Goal: Task Accomplishment & Management: Manage account settings

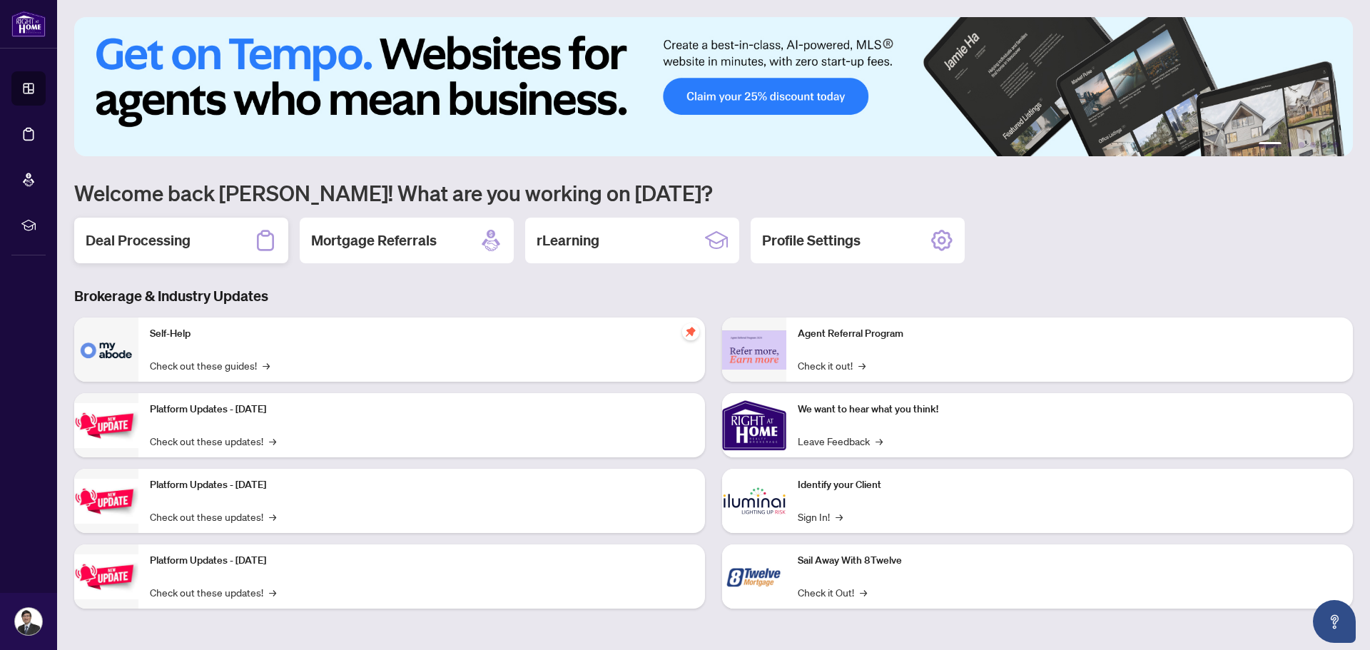
click at [187, 233] on h2 "Deal Processing" at bounding box center [138, 240] width 105 height 20
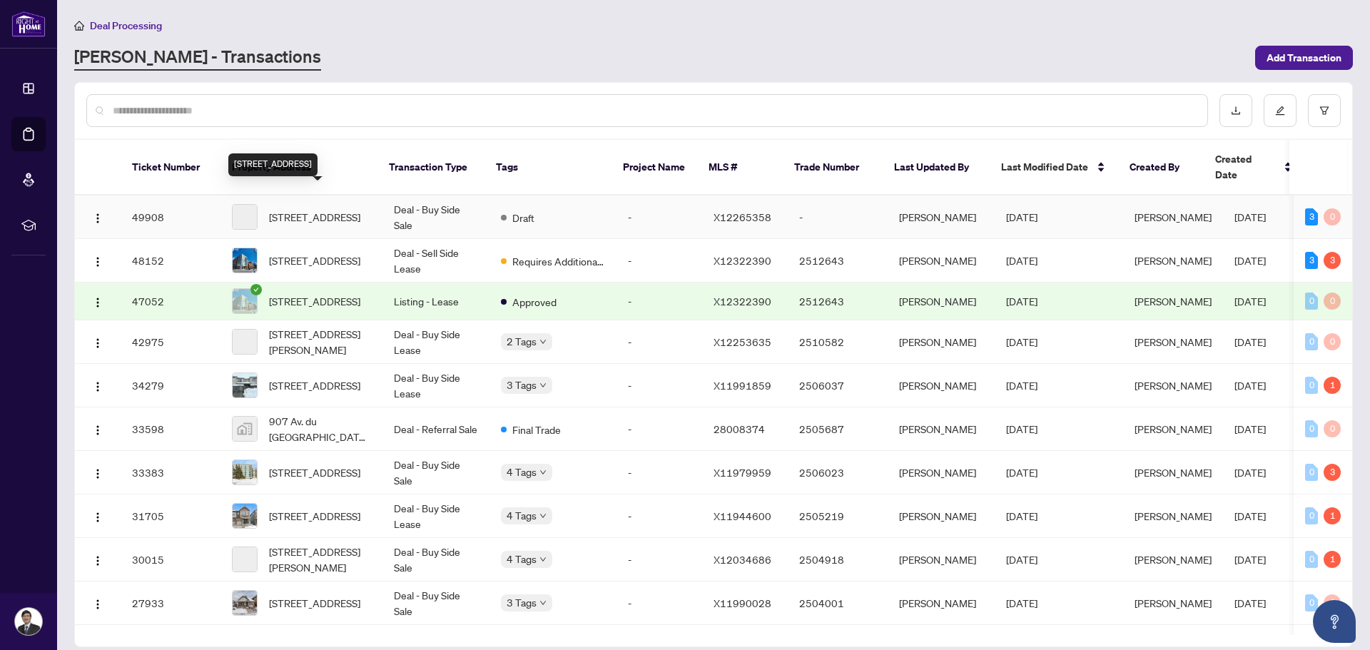
click at [327, 209] on span "[STREET_ADDRESS]" at bounding box center [314, 217] width 91 height 16
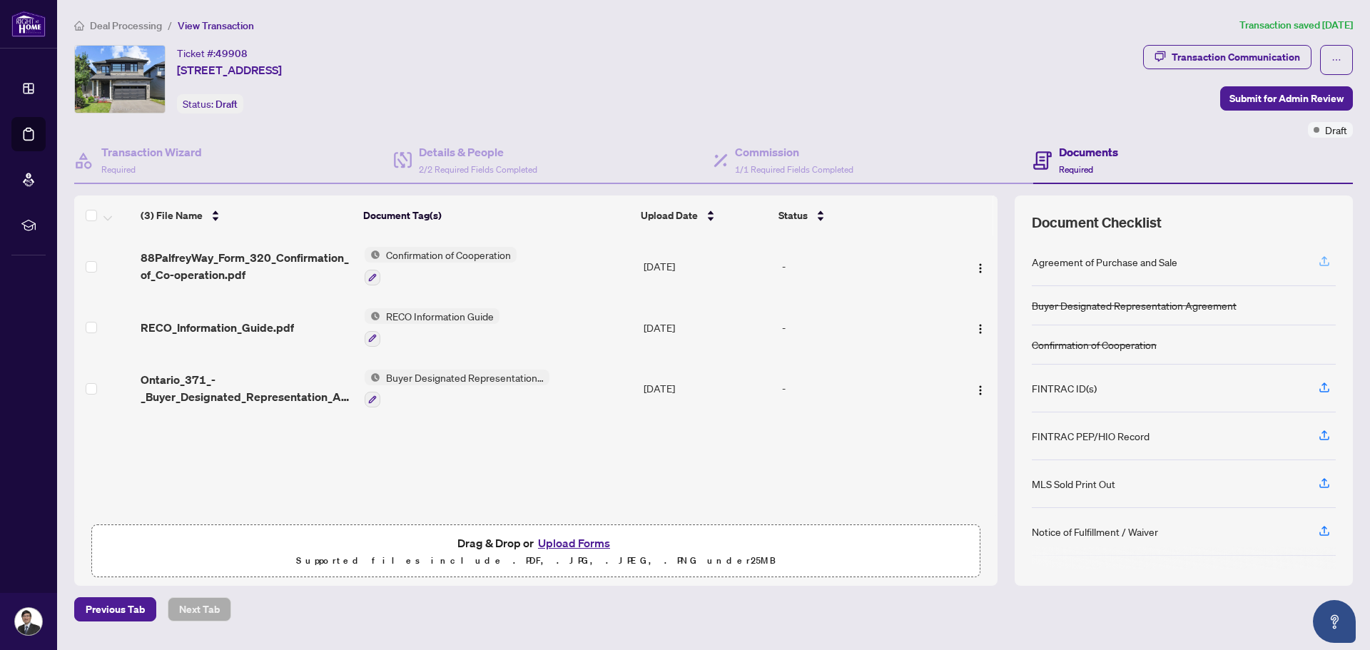
click at [1327, 266] on icon "button" at bounding box center [1324, 261] width 13 height 13
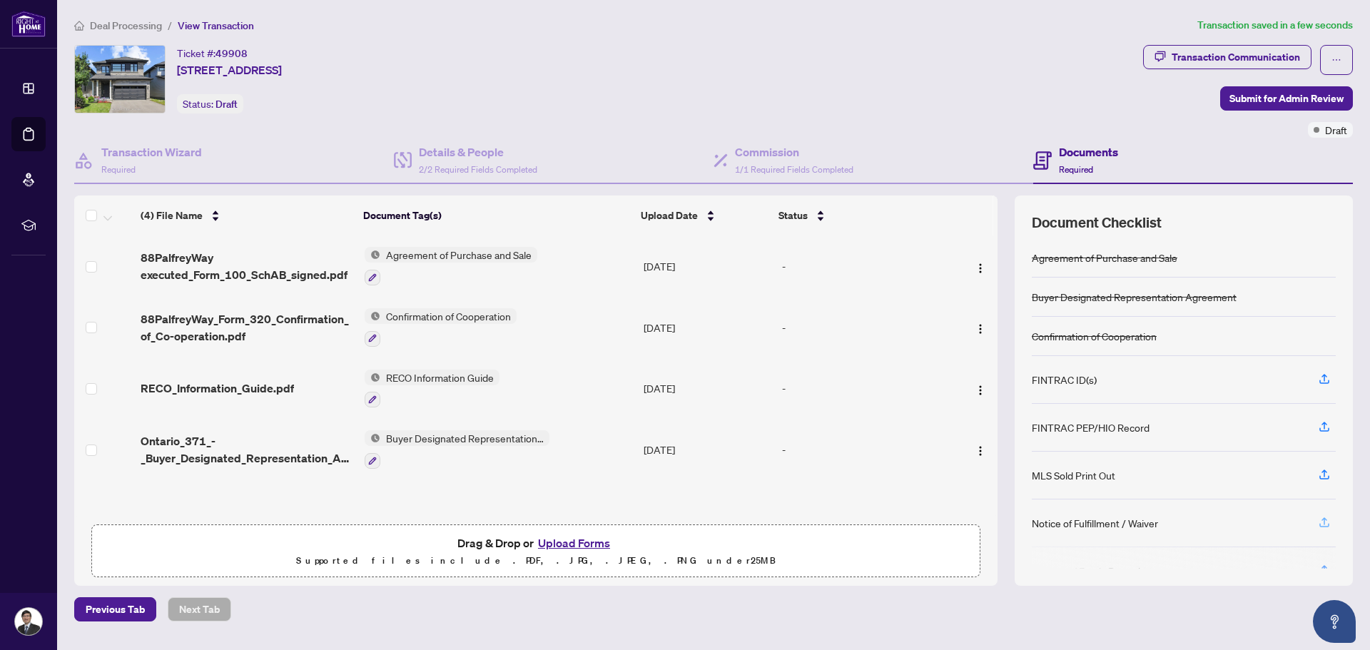
click at [1326, 524] on icon "button" at bounding box center [1324, 522] width 13 height 13
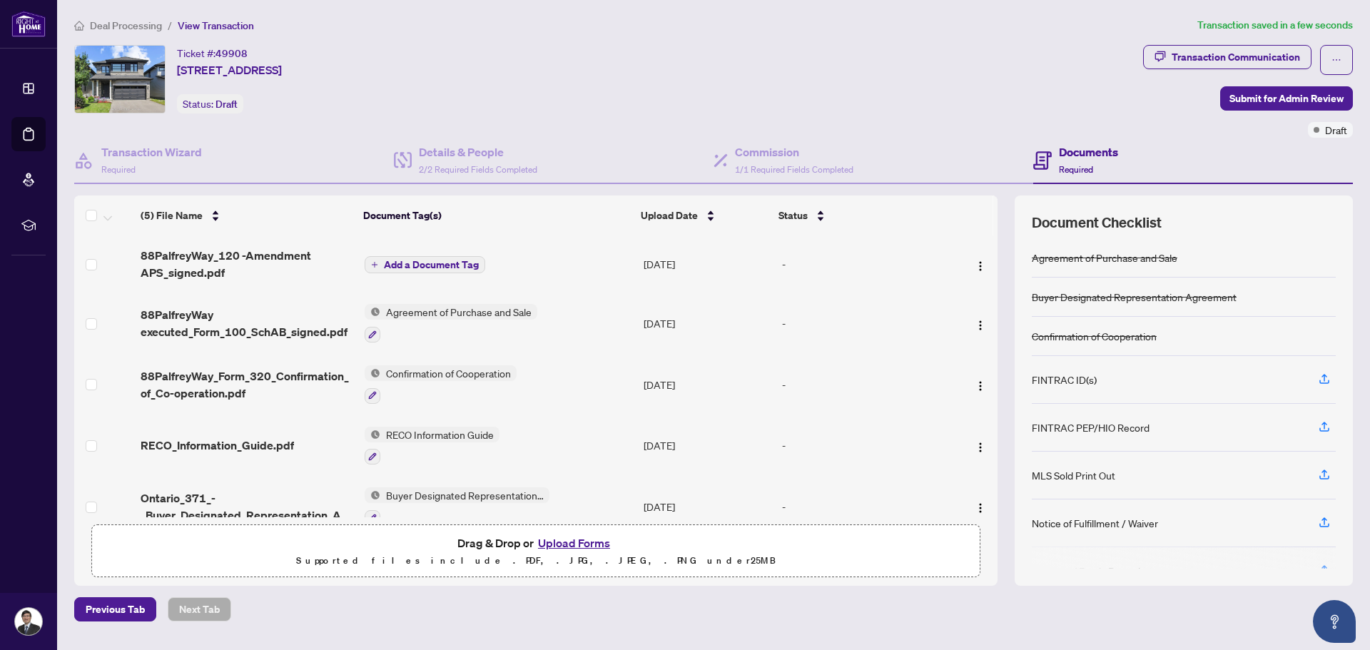
click at [448, 264] on span "Add a Document Tag" at bounding box center [431, 265] width 95 height 10
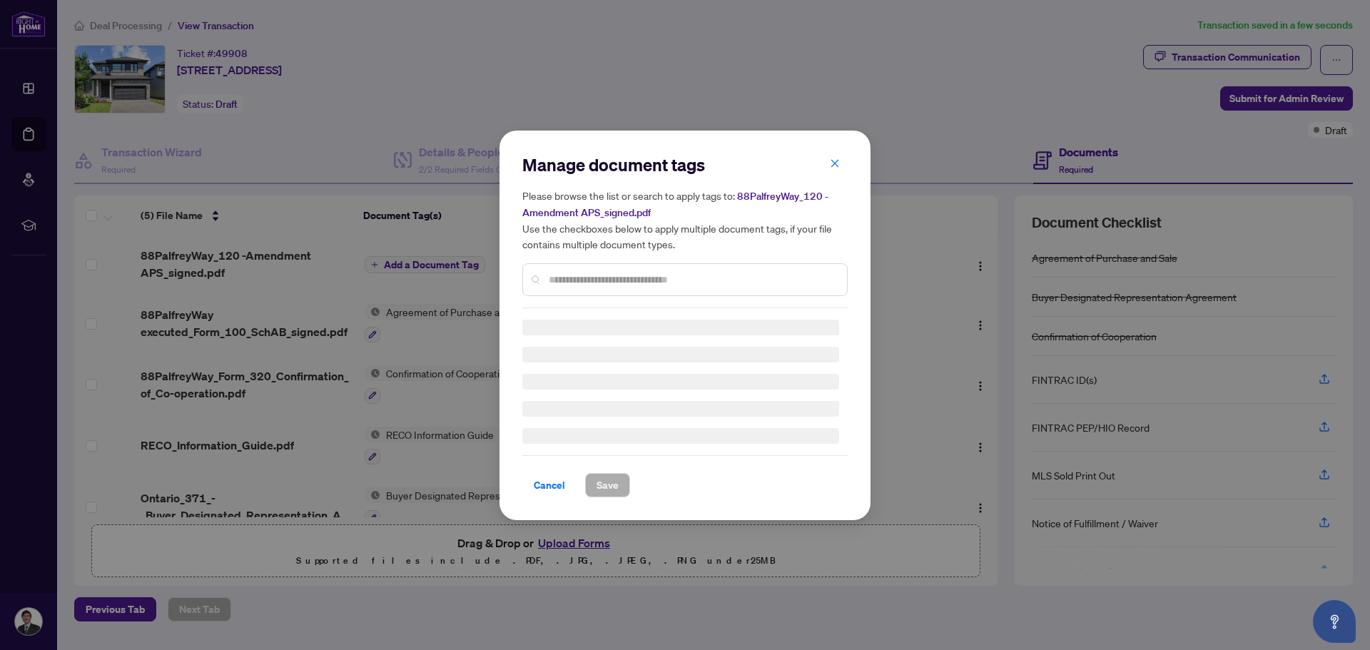
click at [573, 278] on div "Manage document tags Please browse the list or search to apply tags to: 88Palfr…" at bounding box center [684, 230] width 325 height 155
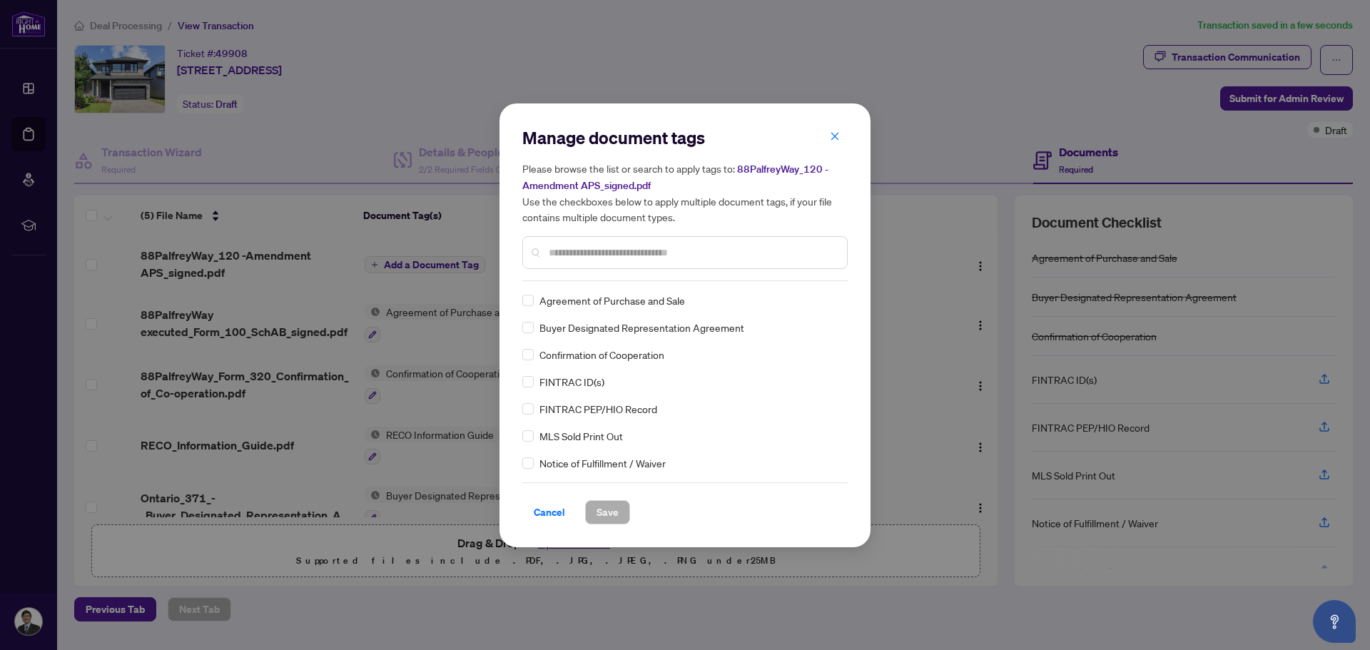
click at [659, 252] on input "text" at bounding box center [692, 253] width 287 height 16
type input "*"
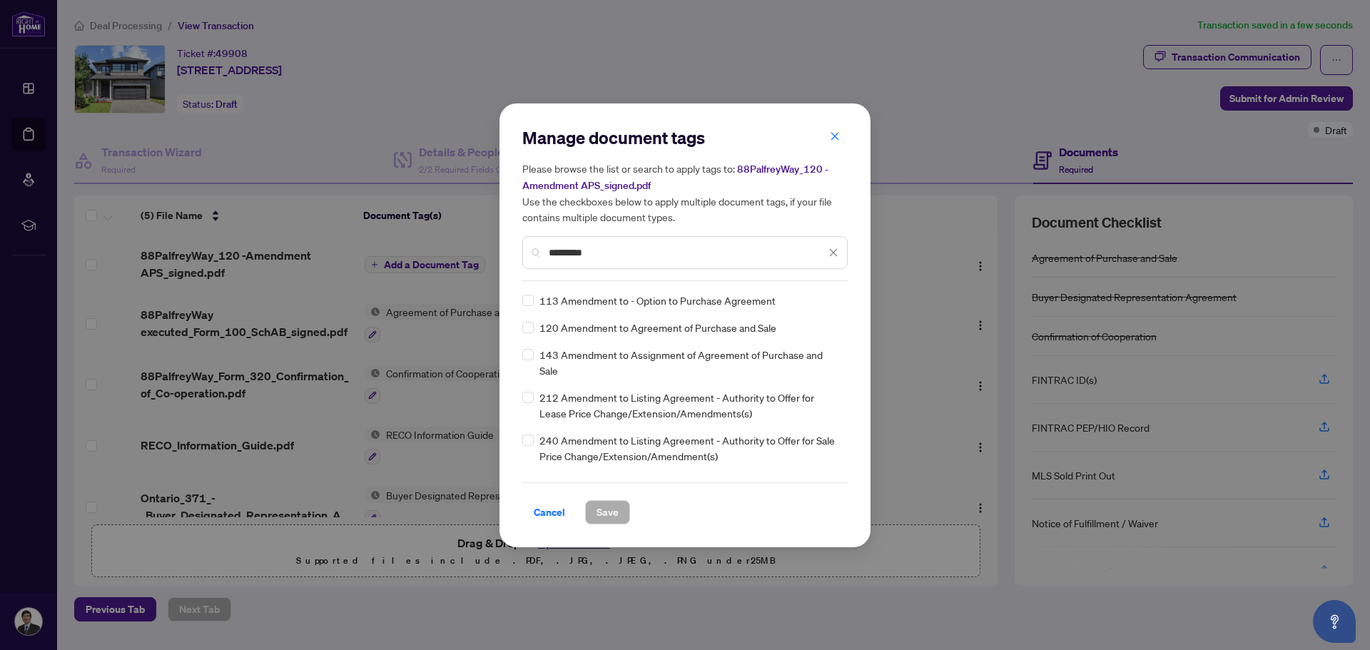
type input "*********"
click at [609, 509] on span "Save" at bounding box center [607, 512] width 22 height 23
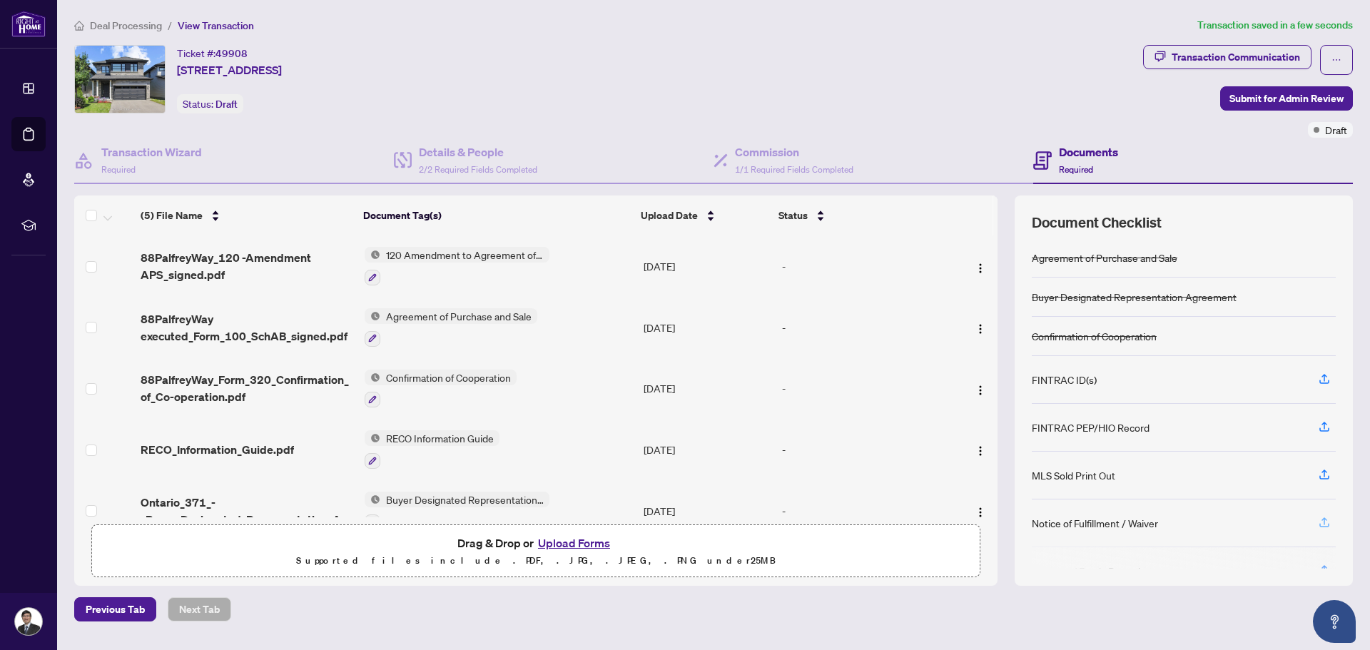
click at [1320, 525] on icon "button" at bounding box center [1324, 525] width 10 height 4
